Goal: Find specific page/section: Find specific page/section

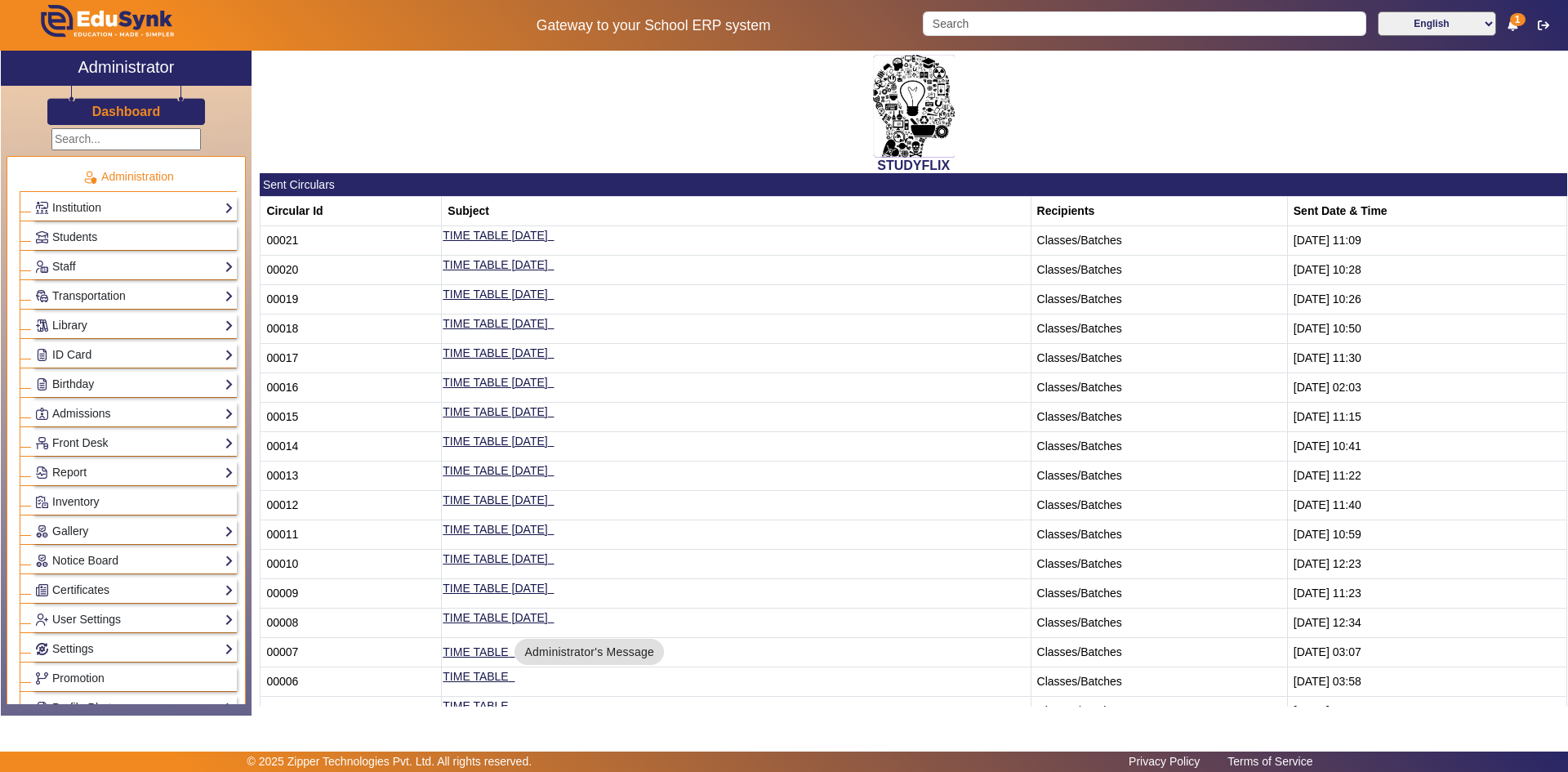
click at [605, 145] on div "STUDYFLIX" at bounding box center [913, 112] width 1308 height 122
click at [590, 125] on div "STUDYFLIX" at bounding box center [913, 112] width 1308 height 122
click at [538, 146] on div "STUDYFLIX" at bounding box center [913, 112] width 1308 height 122
click at [1505, 87] on div "STUDYFLIX" at bounding box center [913, 112] width 1308 height 122
click at [907, 118] on img at bounding box center [913, 105] width 82 height 102
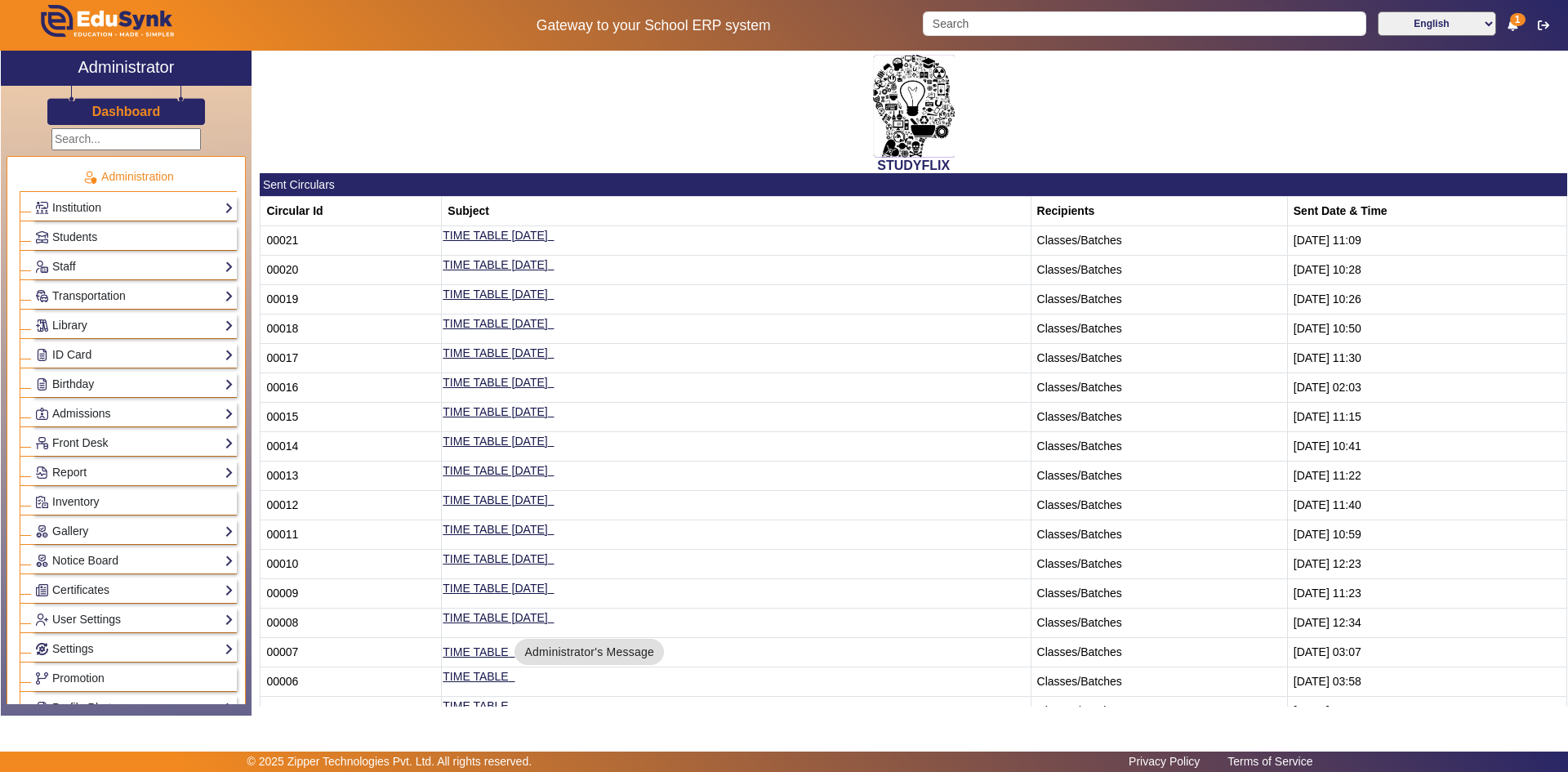
click at [906, 109] on img at bounding box center [913, 105] width 82 height 102
click at [894, 88] on img at bounding box center [913, 105] width 82 height 102
click at [922, 119] on img at bounding box center [913, 105] width 82 height 102
drag, startPoint x: 898, startPoint y: 161, endPoint x: 926, endPoint y: 165, distance: 28.3
click at [926, 165] on h2 "STUDYFLIX" at bounding box center [913, 165] width 1308 height 16
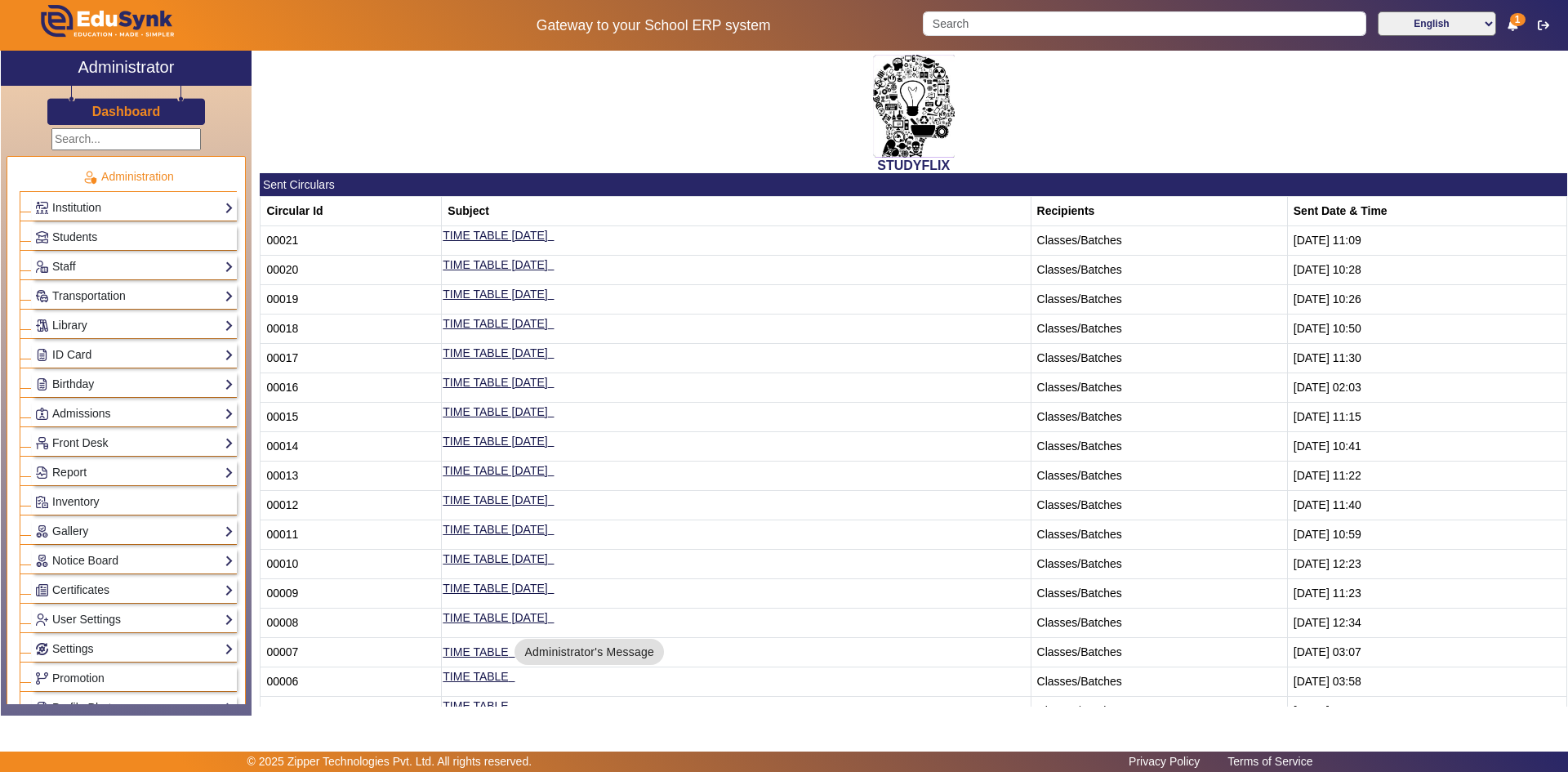
click at [943, 164] on h2 "STUDYFLIX" at bounding box center [913, 165] width 1308 height 16
click at [949, 164] on h2 "STUDYFLIX" at bounding box center [913, 165] width 1308 height 16
drag, startPoint x: 872, startPoint y: 164, endPoint x: 956, endPoint y: 162, distance: 84.0
click at [956, 162] on h2 "STUDYFLIX" at bounding box center [913, 165] width 1308 height 16
click at [911, 109] on img at bounding box center [913, 105] width 82 height 102
